Goal: Navigation & Orientation: Find specific page/section

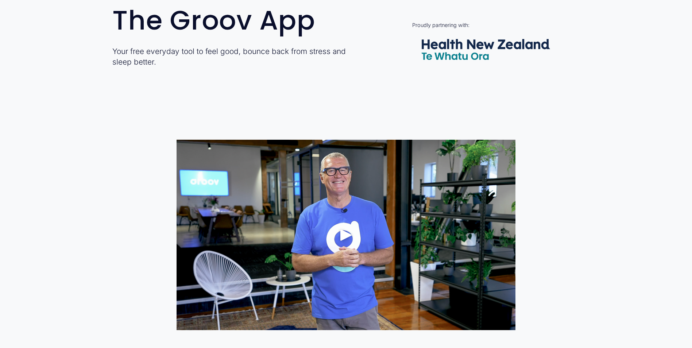
scroll to position [365, 0]
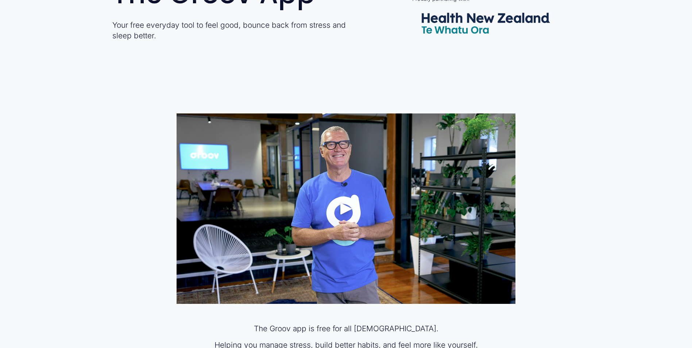
click at [342, 208] on div "Play" at bounding box center [346, 209] width 18 height 18
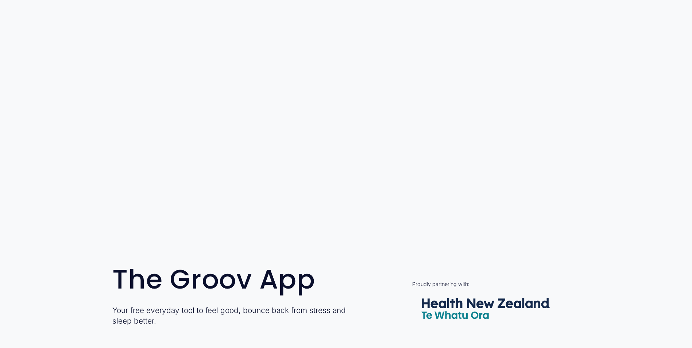
scroll to position [0, 0]
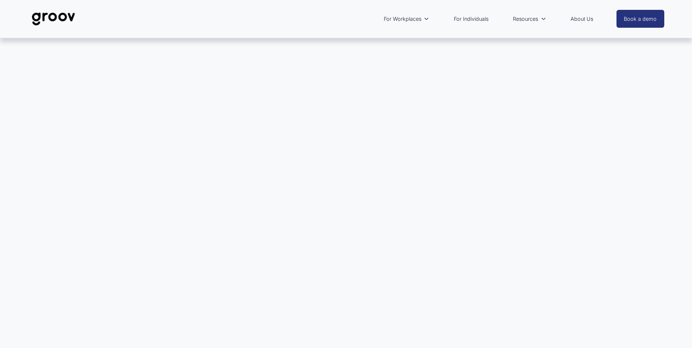
click at [469, 19] on link "For Individuals" at bounding box center [471, 19] width 42 height 17
click at [475, 15] on link "For Individuals" at bounding box center [471, 19] width 42 height 17
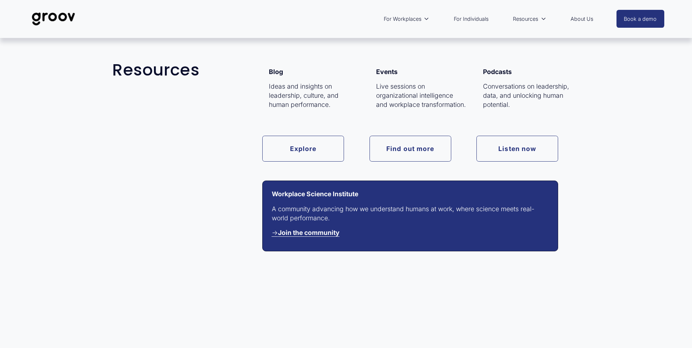
click at [539, 18] on link "Resources" at bounding box center [529, 19] width 40 height 17
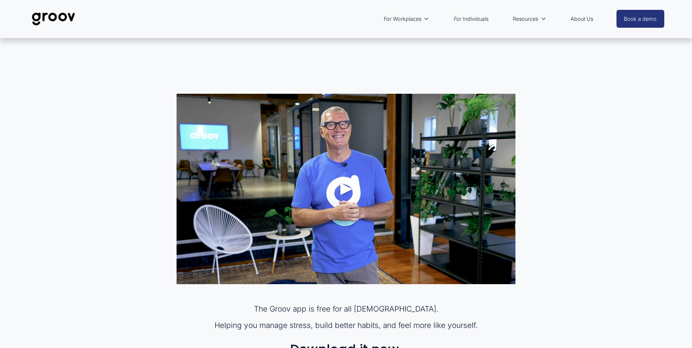
scroll to position [219, 0]
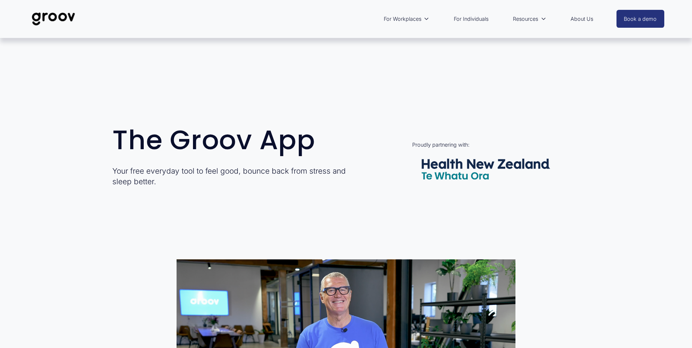
click at [473, 20] on link "For Individuals" at bounding box center [471, 19] width 42 height 17
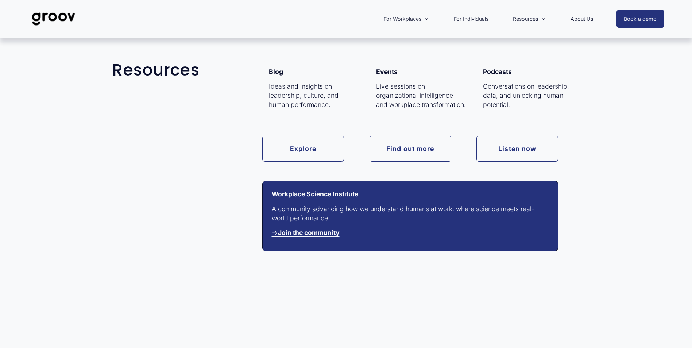
click at [546, 20] on link "Resources" at bounding box center [529, 19] width 40 height 17
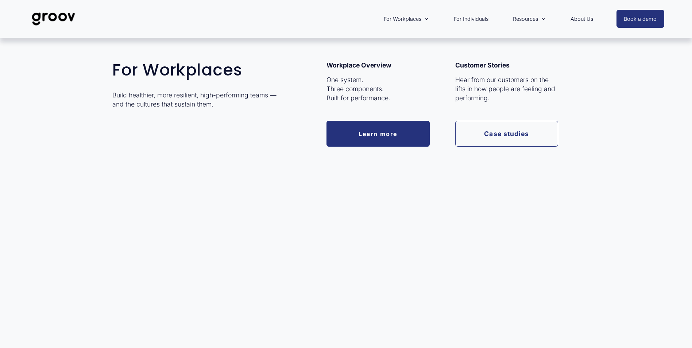
click at [426, 18] on icon "folder dropdown" at bounding box center [426, 18] width 5 height 5
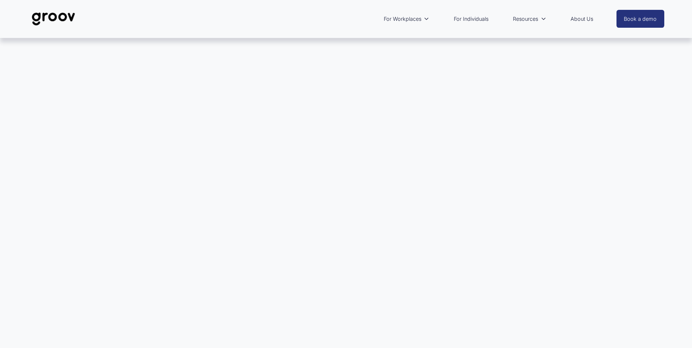
click at [462, 19] on link "For Individuals" at bounding box center [471, 19] width 42 height 17
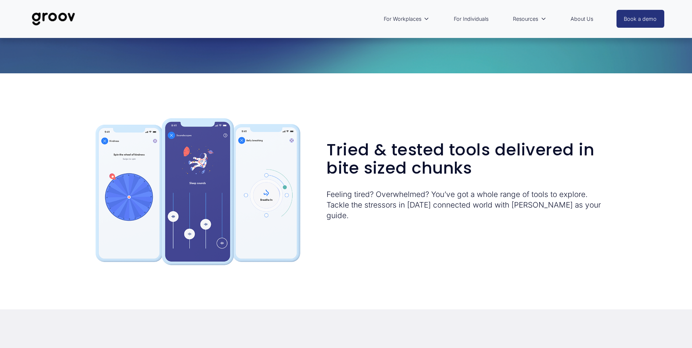
scroll to position [1058, 0]
